Goal: Transaction & Acquisition: Purchase product/service

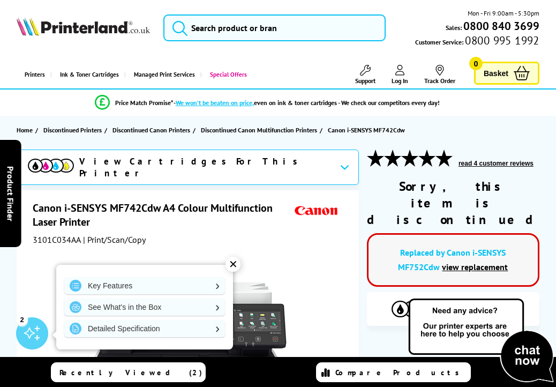
click at [234, 267] on div "✕" at bounding box center [232, 264] width 15 height 15
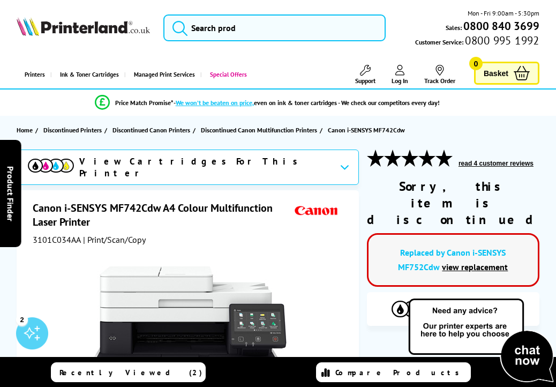
click at [458, 261] on link "view replacement" at bounding box center [475, 266] width 66 height 11
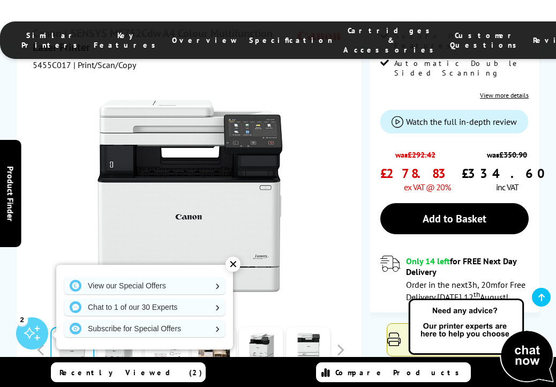
scroll to position [321, 0]
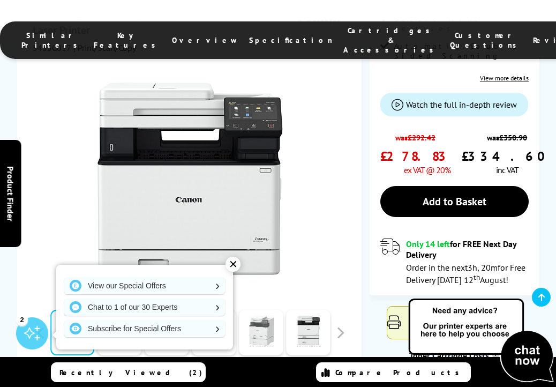
click at [262, 310] on link at bounding box center [261, 333] width 44 height 46
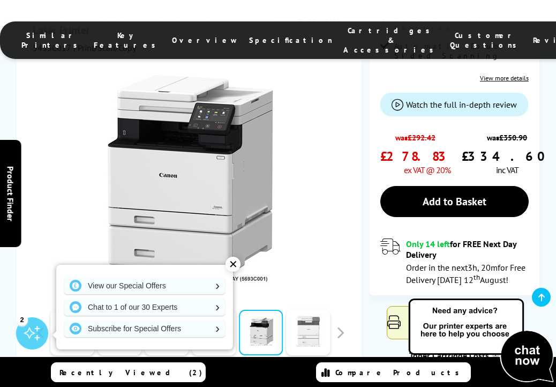
click at [300, 310] on link at bounding box center [309, 333] width 44 height 46
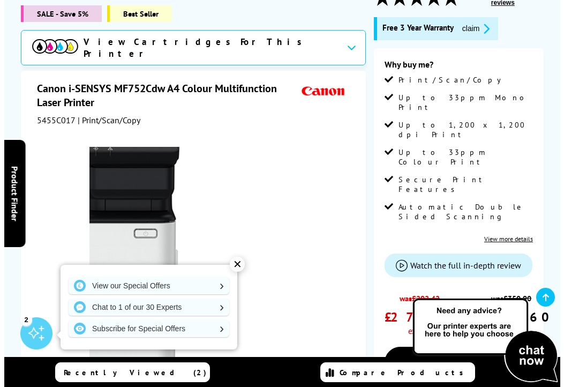
scroll to position [375, 0]
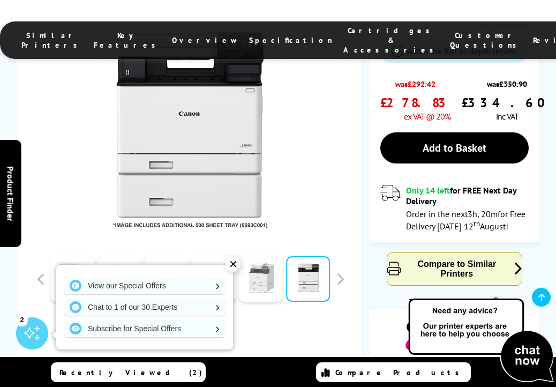
click at [272, 256] on link at bounding box center [261, 279] width 44 height 46
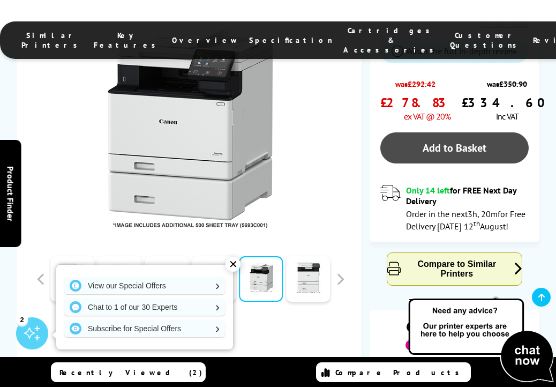
click at [463, 132] on link "Add to Basket" at bounding box center [454, 147] width 148 height 31
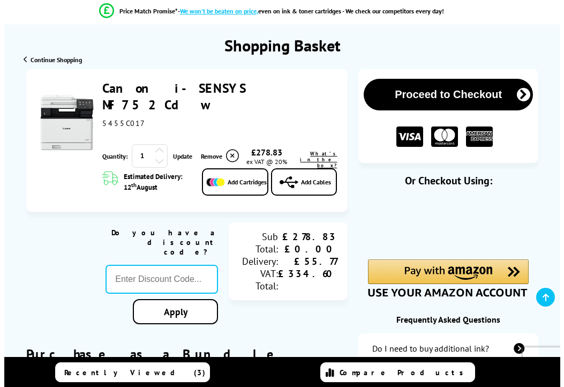
scroll to position [107, 0]
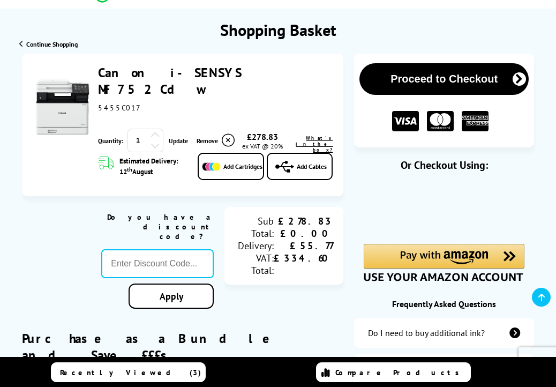
click at [238, 162] on span "Add Cartridges" at bounding box center [242, 166] width 39 height 8
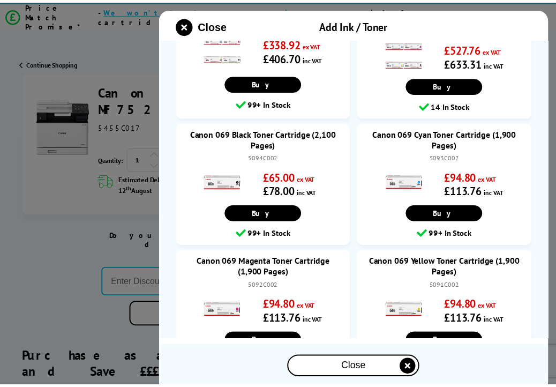
scroll to position [0, 0]
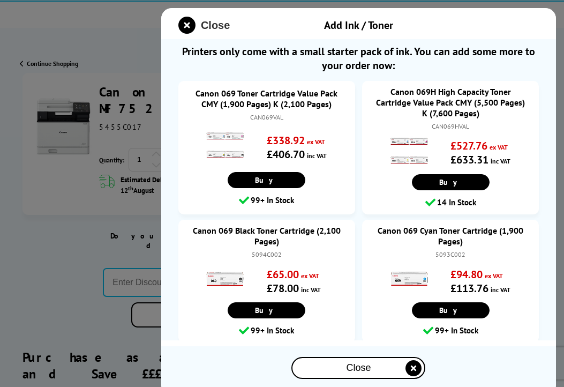
click at [225, 19] on span "Close" at bounding box center [215, 25] width 29 height 12
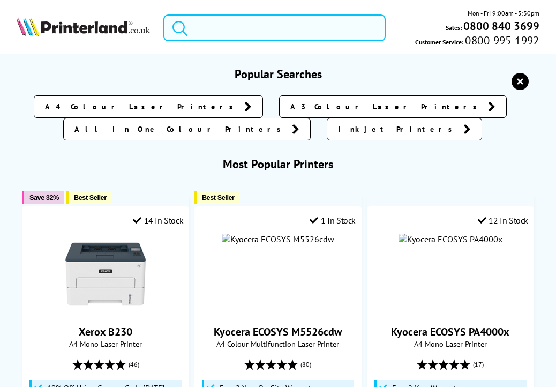
click at [244, 33] on input "search" at bounding box center [274, 27] width 222 height 27
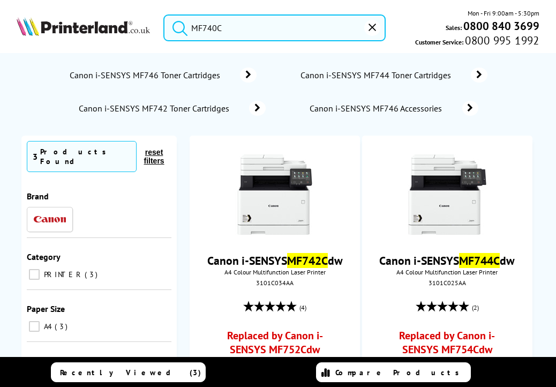
type input "MF740C"
click at [164, 14] on button "submit" at bounding box center [177, 26] width 27 height 24
click at [255, 28] on input "MF740C" at bounding box center [274, 27] width 222 height 27
click at [164, 14] on button "submit" at bounding box center [177, 26] width 27 height 24
click at [254, 28] on input "MF740C" at bounding box center [274, 27] width 222 height 27
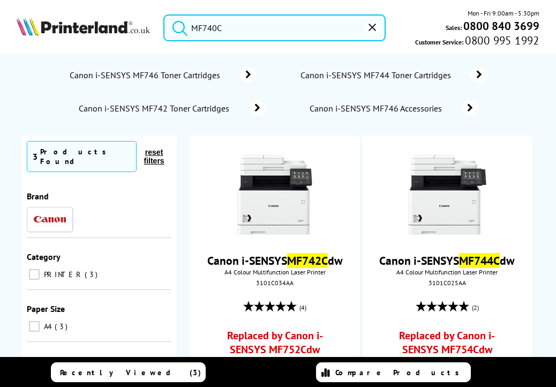
click at [53, 216] on img at bounding box center [50, 219] width 32 height 7
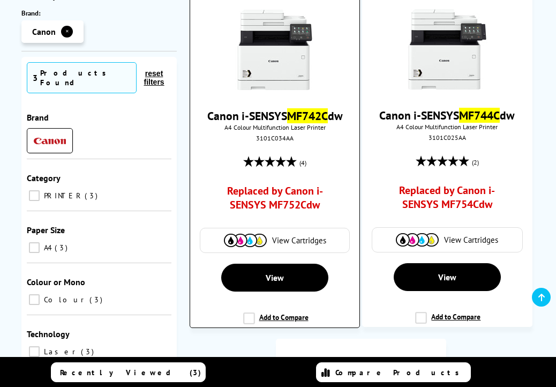
scroll to position [161, 0]
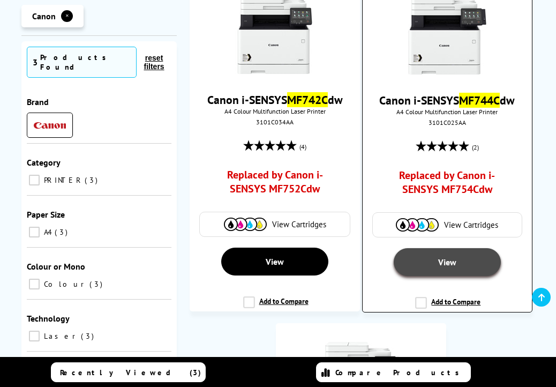
click at [460, 263] on link "View" at bounding box center [447, 262] width 107 height 28
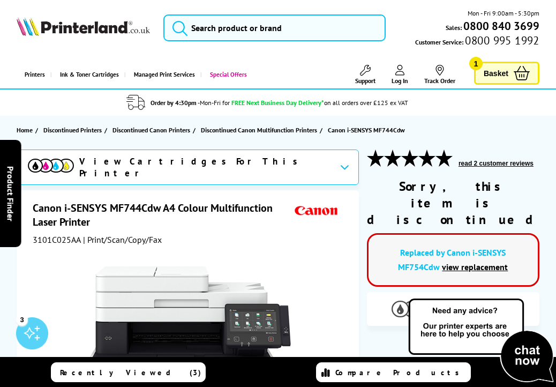
click at [476, 304] on span "View Cartridges" at bounding box center [482, 309] width 65 height 10
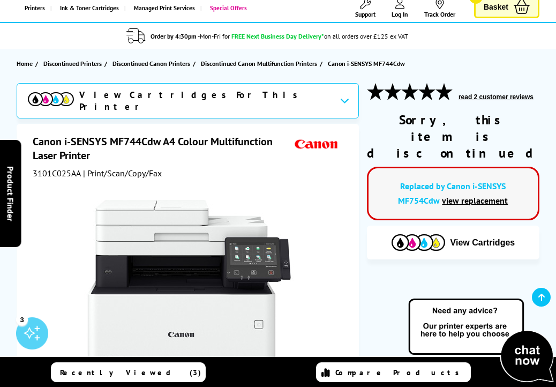
scroll to position [65, 0]
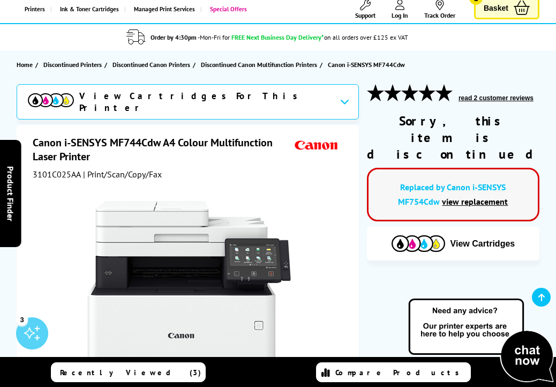
click at [472, 196] on link "view replacement" at bounding box center [475, 201] width 66 height 11
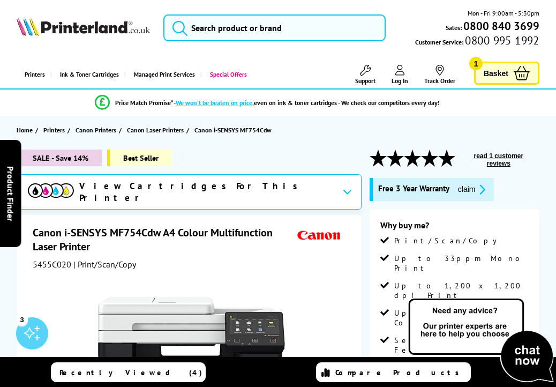
click at [223, 187] on span "View Cartridges For This Printer" at bounding box center [206, 192] width 254 height 24
click at [506, 74] on span "Basket" at bounding box center [496, 73] width 25 height 14
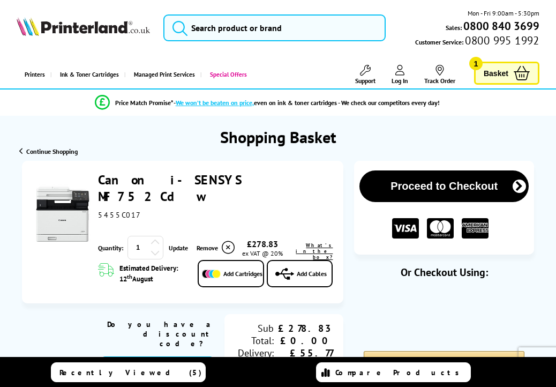
click at [235, 269] on span "Add Cartridges" at bounding box center [242, 273] width 39 height 8
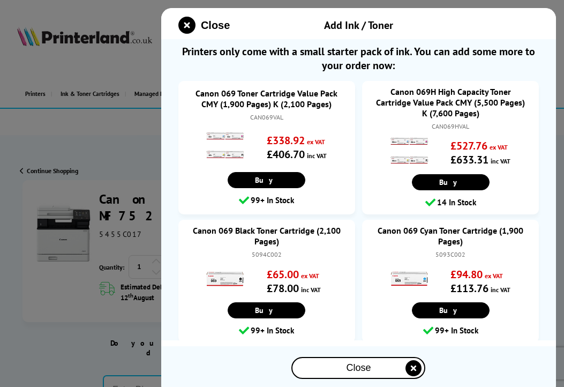
click at [258, 96] on link "Canon 069 Toner Cartridge Value Pack CMY (1,900 Pages) K (2,100 Pages)" at bounding box center [266, 98] width 155 height 21
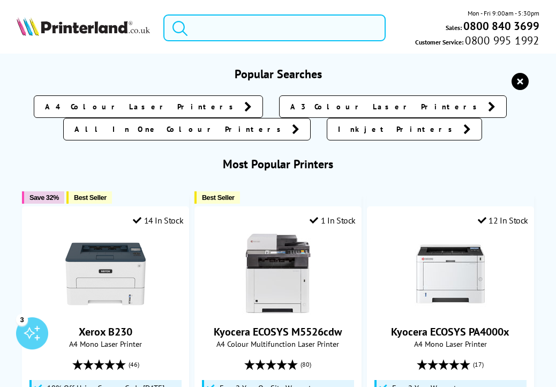
click at [201, 31] on input "search" at bounding box center [274, 27] width 222 height 27
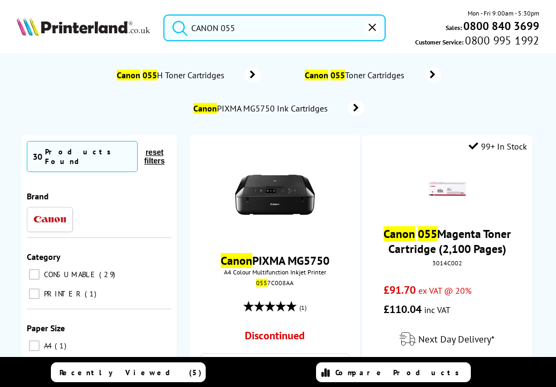
type input "CANON 055"
click at [164, 14] on button "submit" at bounding box center [177, 26] width 27 height 24
click at [347, 76] on span "Canon 055 Toner Cartridges" at bounding box center [357, 75] width 106 height 11
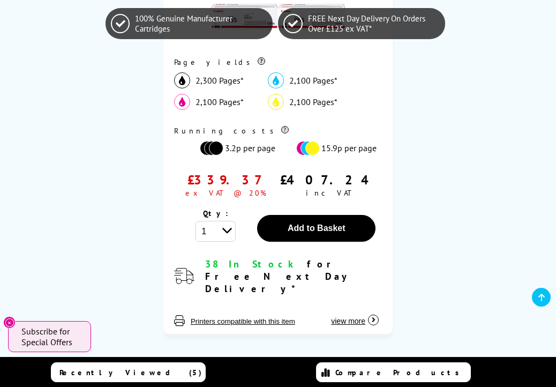
scroll to position [375, 0]
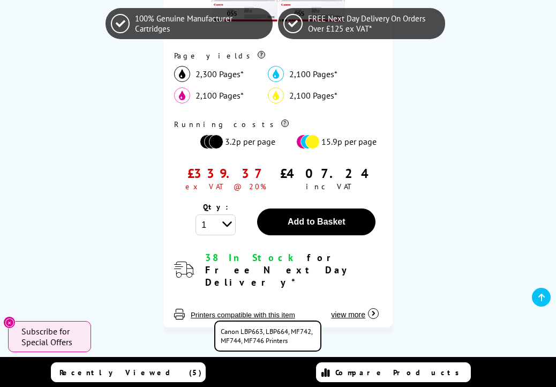
click at [264, 310] on button "Printers compatible with this item" at bounding box center [242, 314] width 111 height 9
click at [256, 310] on button "Printers compatible with this item" at bounding box center [242, 314] width 111 height 9
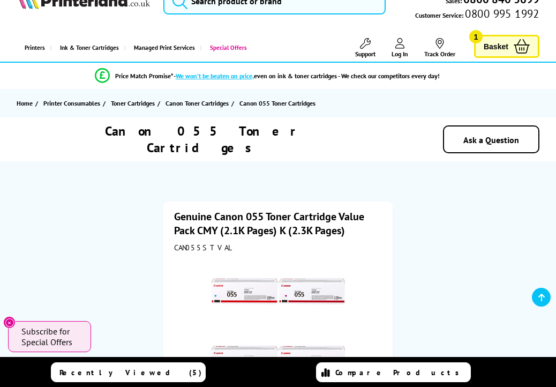
scroll to position [0, 0]
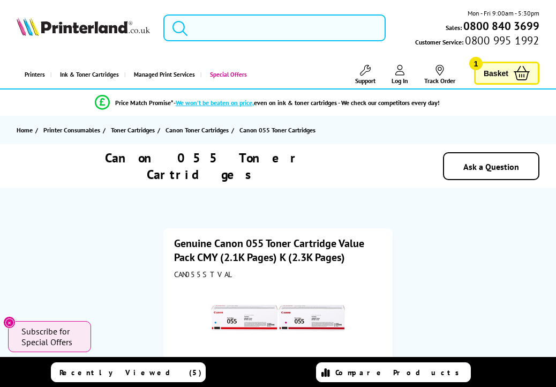
click at [271, 31] on input "search" at bounding box center [274, 27] width 222 height 27
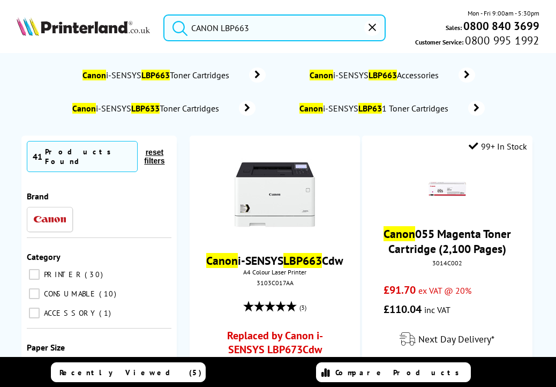
type input "CANON LBP663"
click at [164, 14] on button "submit" at bounding box center [177, 26] width 27 height 24
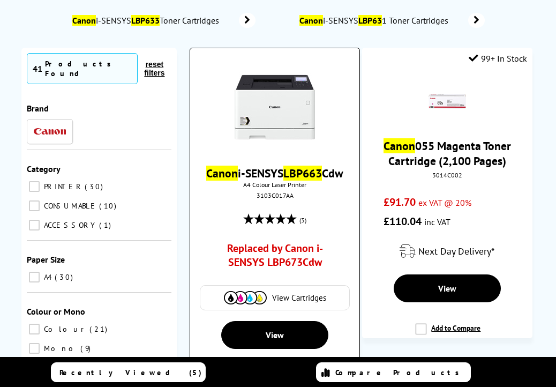
scroll to position [107, 0]
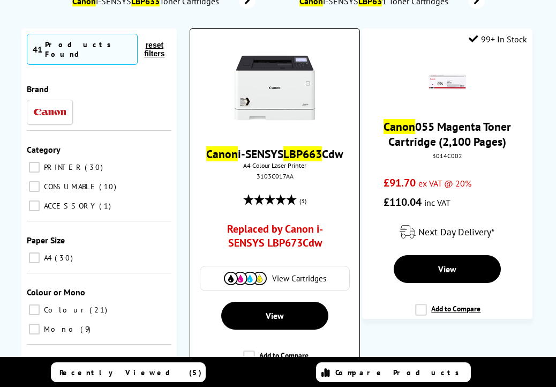
click at [301, 279] on span "View Cartridges" at bounding box center [299, 278] width 54 height 10
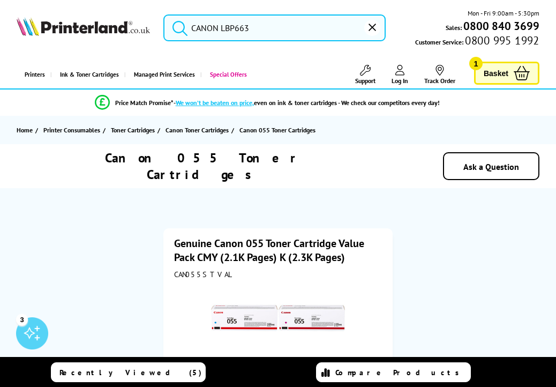
click at [258, 27] on input "CANON LBP663" at bounding box center [274, 27] width 222 height 27
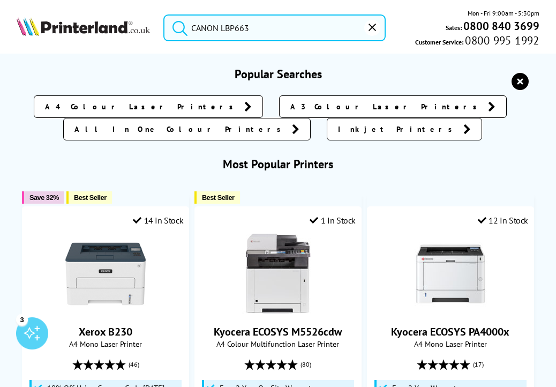
click at [164, 14] on button "submit" at bounding box center [177, 26] width 27 height 24
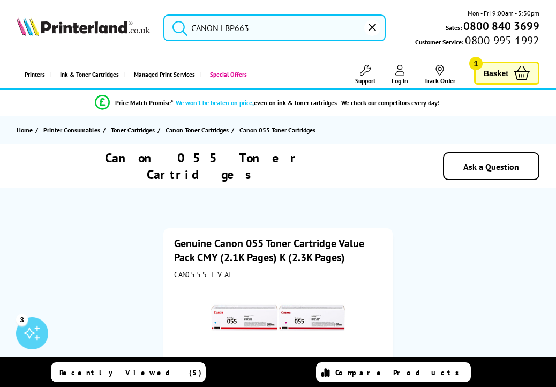
click at [262, 26] on input "CANON LBP663" at bounding box center [274, 27] width 222 height 27
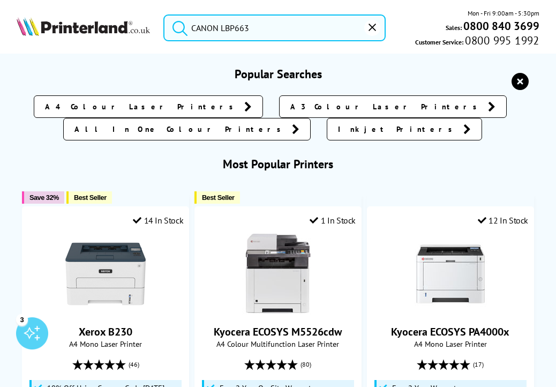
click at [164, 14] on button "submit" at bounding box center [177, 26] width 27 height 24
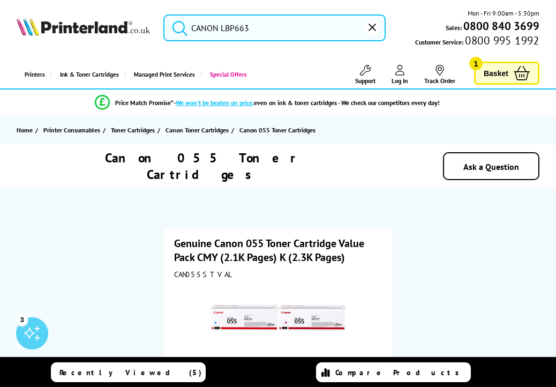
click at [260, 28] on input "CANON LBP663" at bounding box center [274, 27] width 222 height 27
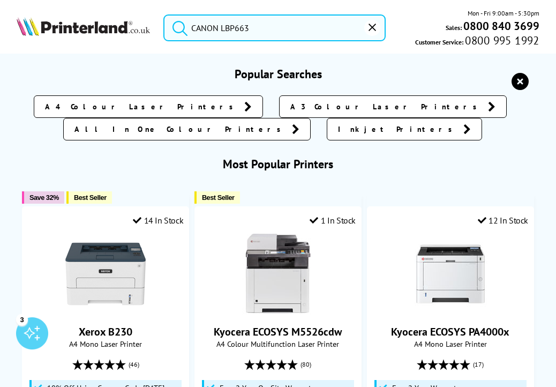
click at [175, 25] on icon "submit" at bounding box center [180, 28] width 16 height 16
click at [272, 22] on input "CANON LBP663" at bounding box center [274, 27] width 222 height 27
drag, startPoint x: 272, startPoint y: 22, endPoint x: 162, endPoint y: 25, distance: 109.8
click at [162, 25] on div "CANON LBP663" at bounding box center [268, 27] width 236 height 27
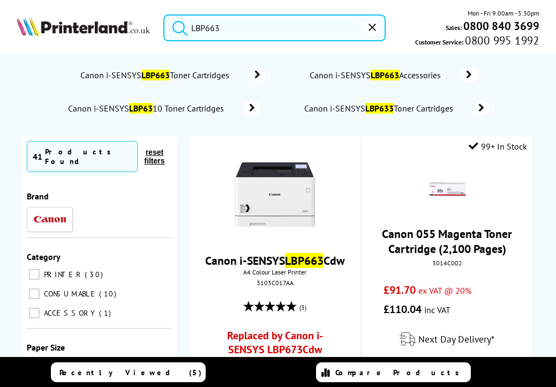
type input "LBP663"
click at [164, 14] on button "submit" at bounding box center [177, 26] width 27 height 24
click at [244, 19] on input "LBP663" at bounding box center [274, 27] width 222 height 27
click at [164, 14] on button "submit" at bounding box center [177, 26] width 27 height 24
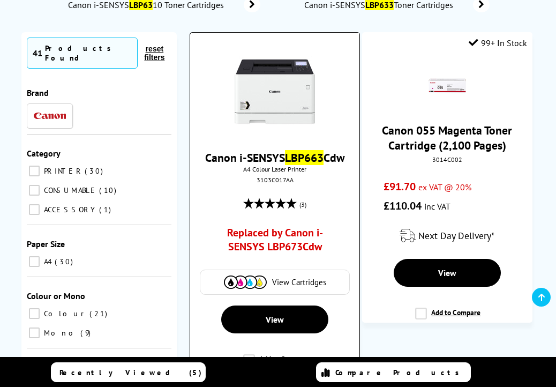
scroll to position [107, 0]
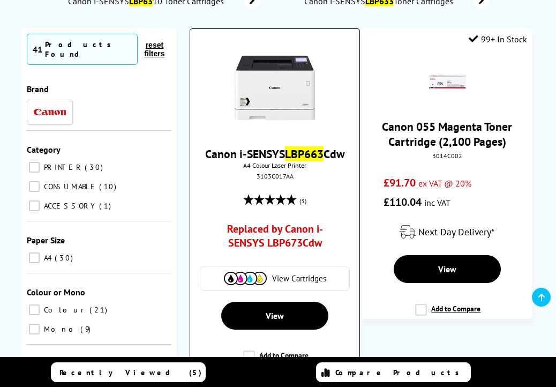
click at [295, 229] on link "Replaced by Canon i-SENSYS LBP673Cdw" at bounding box center [275, 238] width 126 height 33
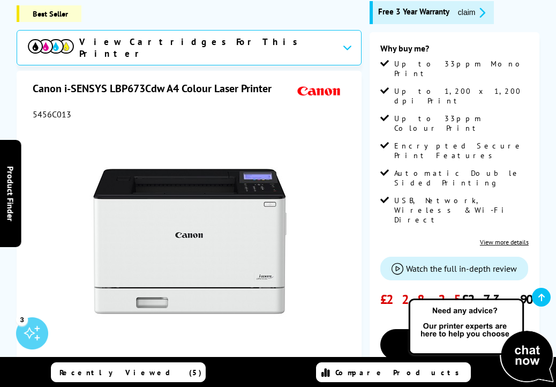
scroll to position [161, 0]
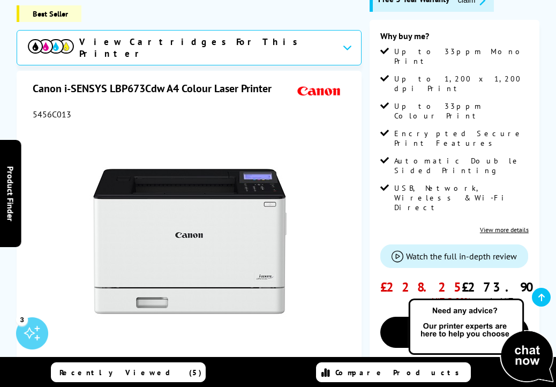
click at [199, 49] on span "View Cartridges For This Printer" at bounding box center [206, 48] width 254 height 24
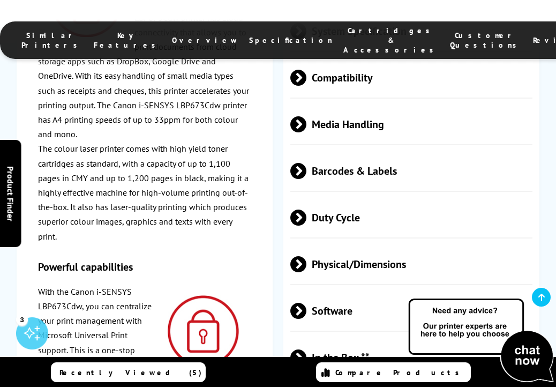
scroll to position [3079, 0]
